Goal: Find specific page/section: Find specific page/section

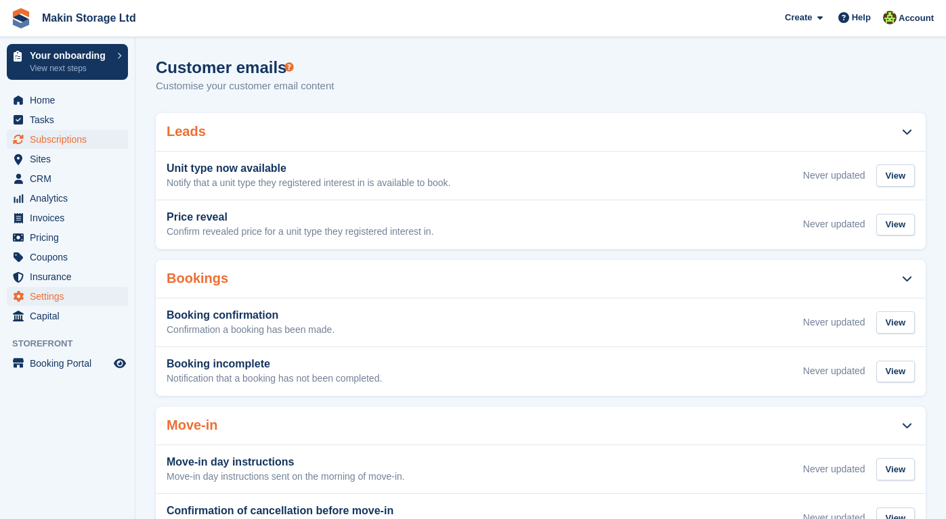
click at [81, 133] on span "Subscriptions" at bounding box center [70, 139] width 81 height 19
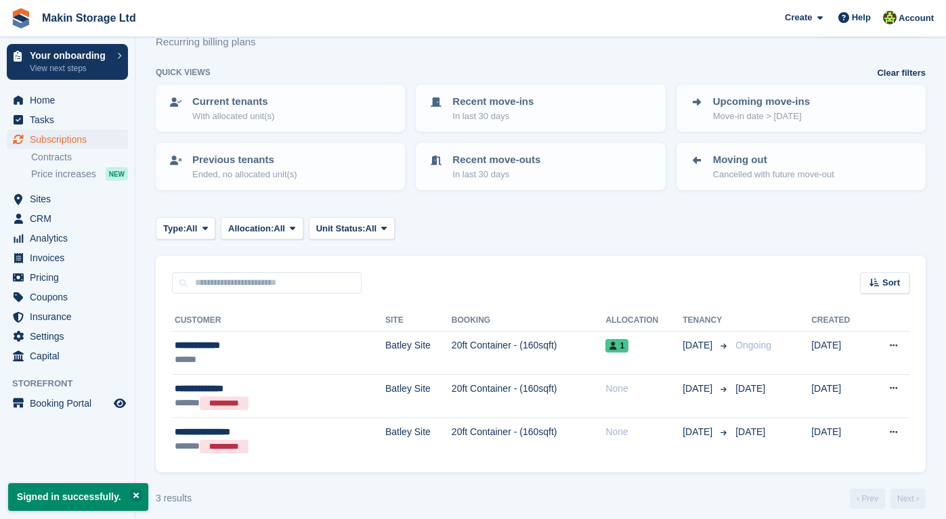
scroll to position [47, 0]
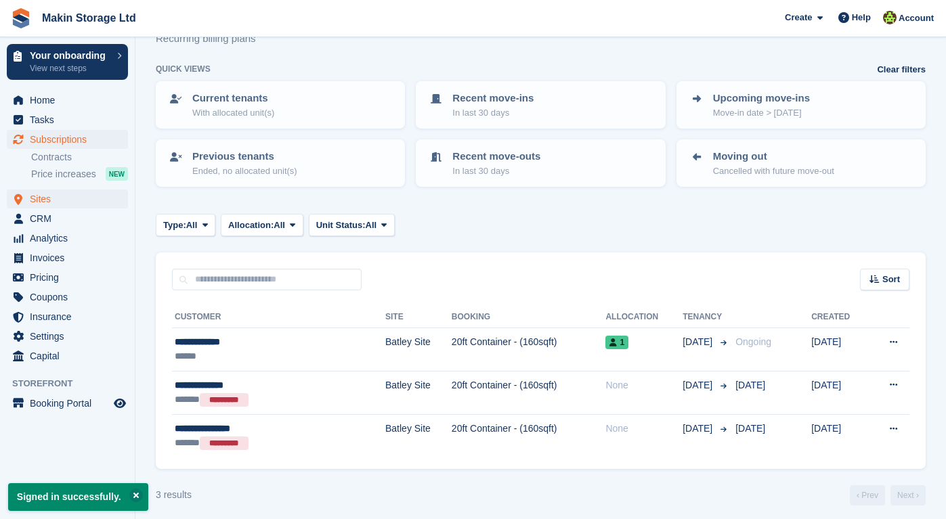
click at [68, 203] on span "Sites" at bounding box center [70, 199] width 81 height 19
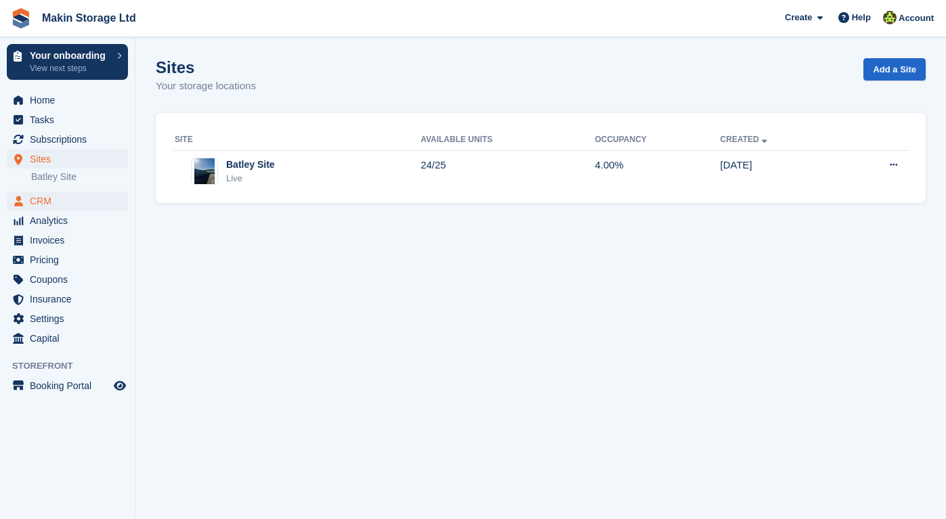
click at [70, 207] on span "CRM" at bounding box center [70, 201] width 81 height 19
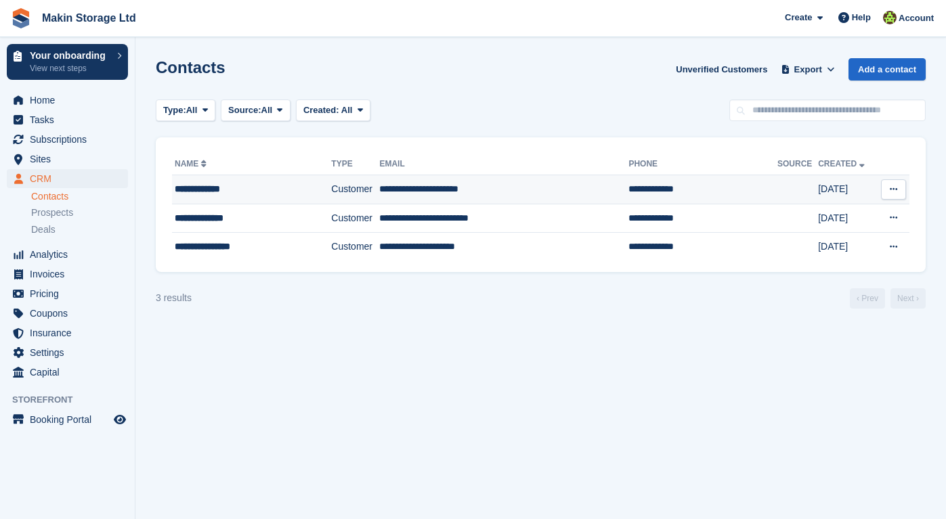
click at [262, 198] on td "**********" at bounding box center [251, 189] width 159 height 29
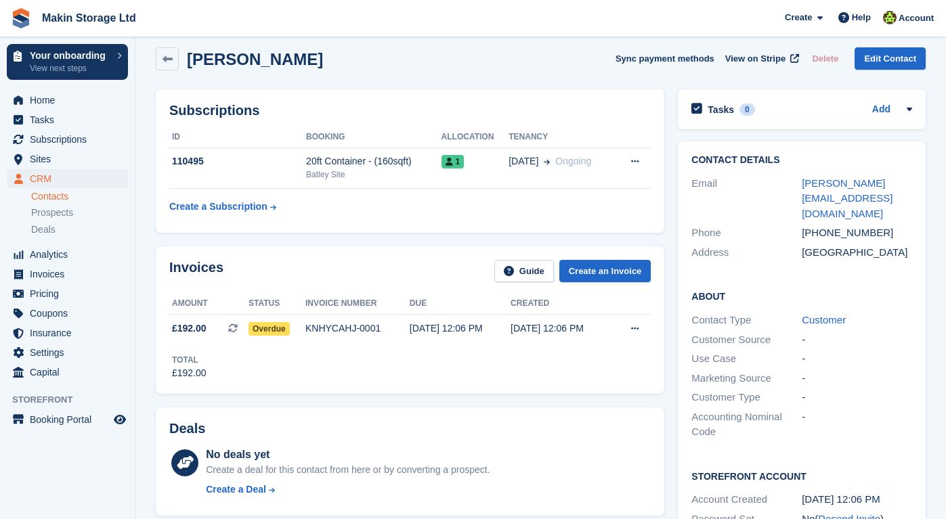
scroll to position [14, 0]
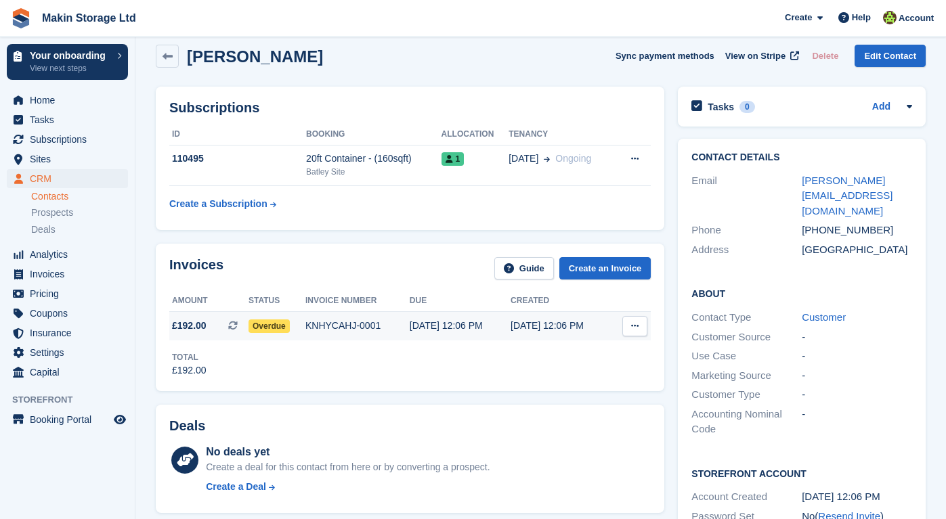
click at [640, 324] on button at bounding box center [634, 326] width 25 height 20
click at [432, 391] on div "Invoices Guide Create an Invoice Amount Status Invoice number Due Created £192.…" at bounding box center [410, 317] width 509 height 147
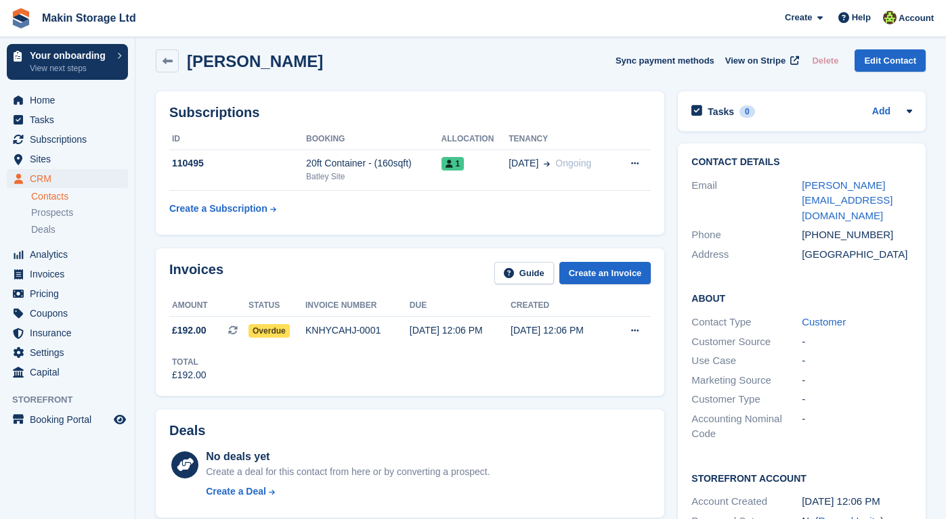
scroll to position [0, 0]
